Goal: Navigation & Orientation: Understand site structure

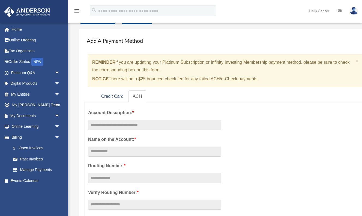
scroll to position [6, 0]
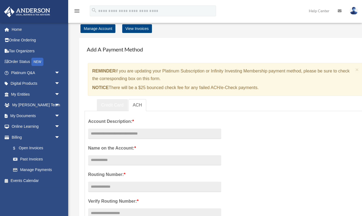
click at [120, 101] on link "Credit Card" at bounding box center [112, 105] width 31 height 12
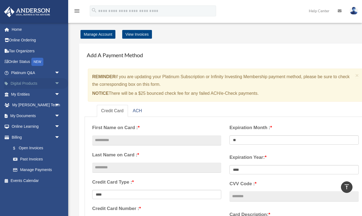
scroll to position [0, 0]
click at [36, 43] on link "Online Ordering" at bounding box center [36, 40] width 64 height 11
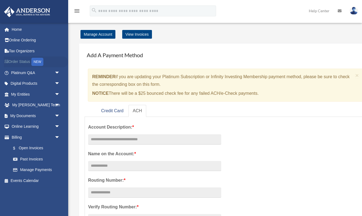
click at [28, 62] on link "Order Status NEW" at bounding box center [36, 61] width 64 height 11
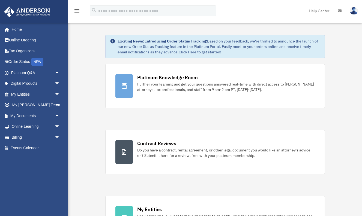
click at [198, 51] on link "Click Here to get started!" at bounding box center [200, 52] width 43 height 5
click at [56, 95] on span "arrow_drop_down" at bounding box center [60, 94] width 11 height 11
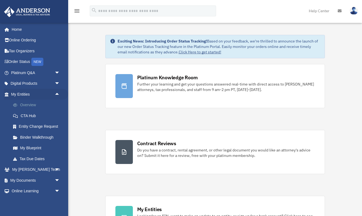
click at [25, 106] on link "Overview" at bounding box center [38, 105] width 61 height 11
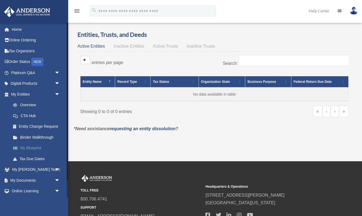
click at [40, 145] on link "My Blueprint" at bounding box center [38, 148] width 61 height 11
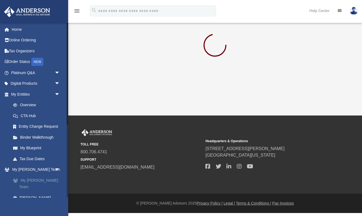
click at [44, 179] on link "My [PERSON_NAME] Team" at bounding box center [38, 183] width 61 height 17
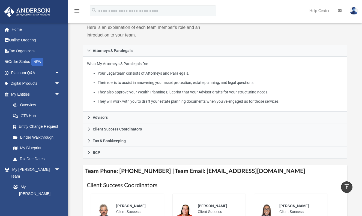
scroll to position [85, 0]
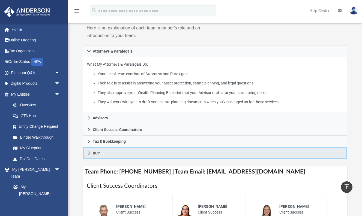
click at [111, 149] on link "BCP" at bounding box center [215, 154] width 264 height 12
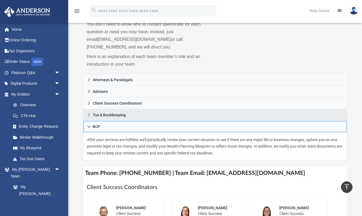
scroll to position [56, 0]
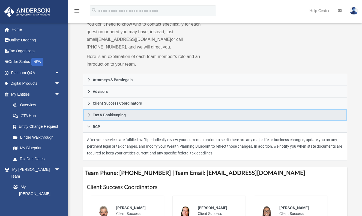
click at [165, 109] on link "Tax & Bookkeeping" at bounding box center [215, 115] width 264 height 12
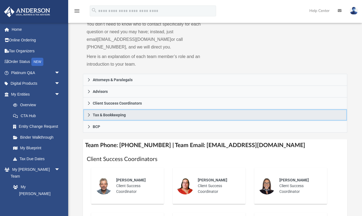
click at [165, 109] on link "Tax & Bookkeeping" at bounding box center [215, 115] width 264 height 12
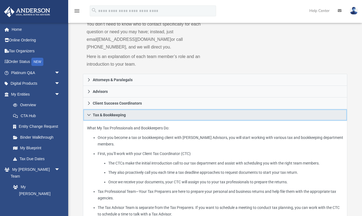
click at [165, 109] on link "Tax & Bookkeeping" at bounding box center [215, 115] width 264 height 12
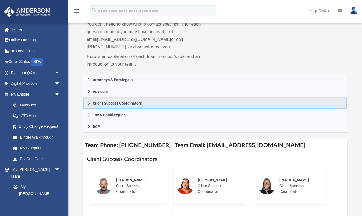
click at [147, 98] on link "Client Success Coordinators" at bounding box center [215, 104] width 264 height 12
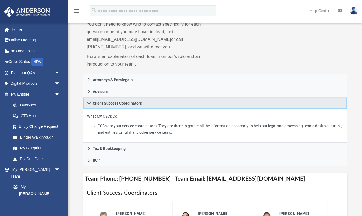
click at [147, 98] on link "Client Success Coordinators" at bounding box center [215, 104] width 264 height 12
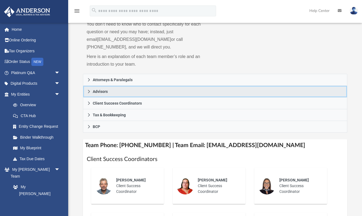
click at [142, 86] on link "Advisors" at bounding box center [215, 92] width 264 height 12
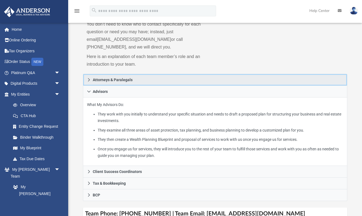
click at [123, 78] on span "Attorneys & Paralegals" at bounding box center [113, 80] width 40 height 4
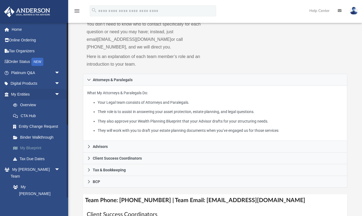
click at [38, 146] on link "My Blueprint" at bounding box center [38, 148] width 61 height 11
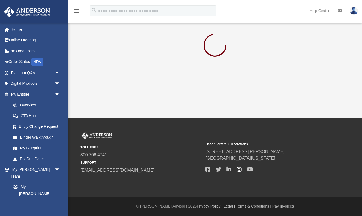
click at [237, 168] on icon at bounding box center [239, 169] width 5 height 5
